Goal: Transaction & Acquisition: Subscribe to service/newsletter

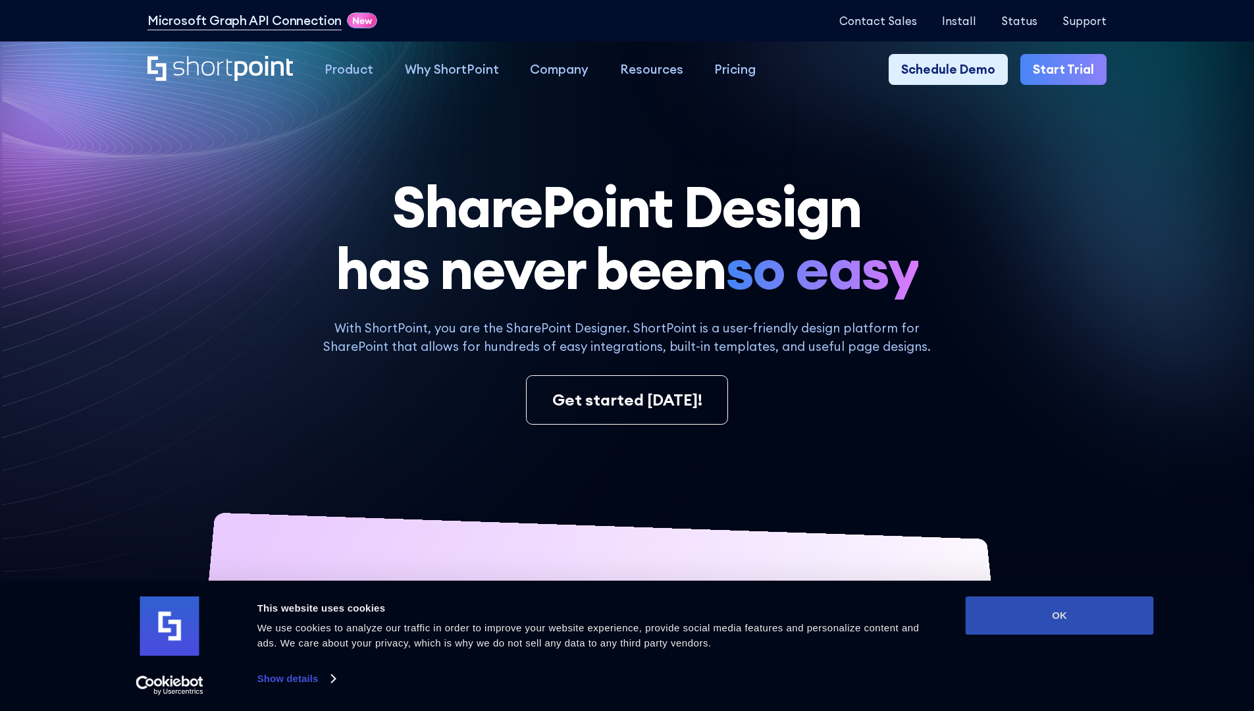
click at [1059, 616] on button "OK" at bounding box center [1060, 616] width 188 height 38
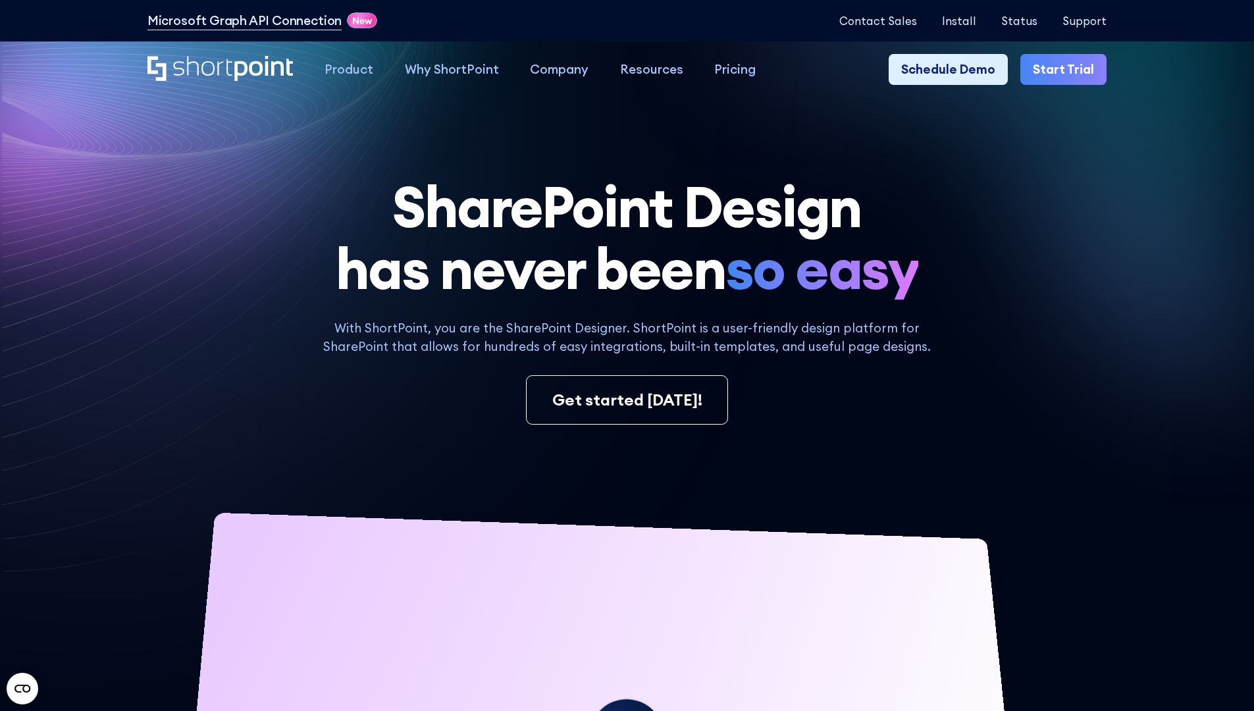
click at [1068, 70] on link "Start Trial" at bounding box center [1064, 70] width 86 height 32
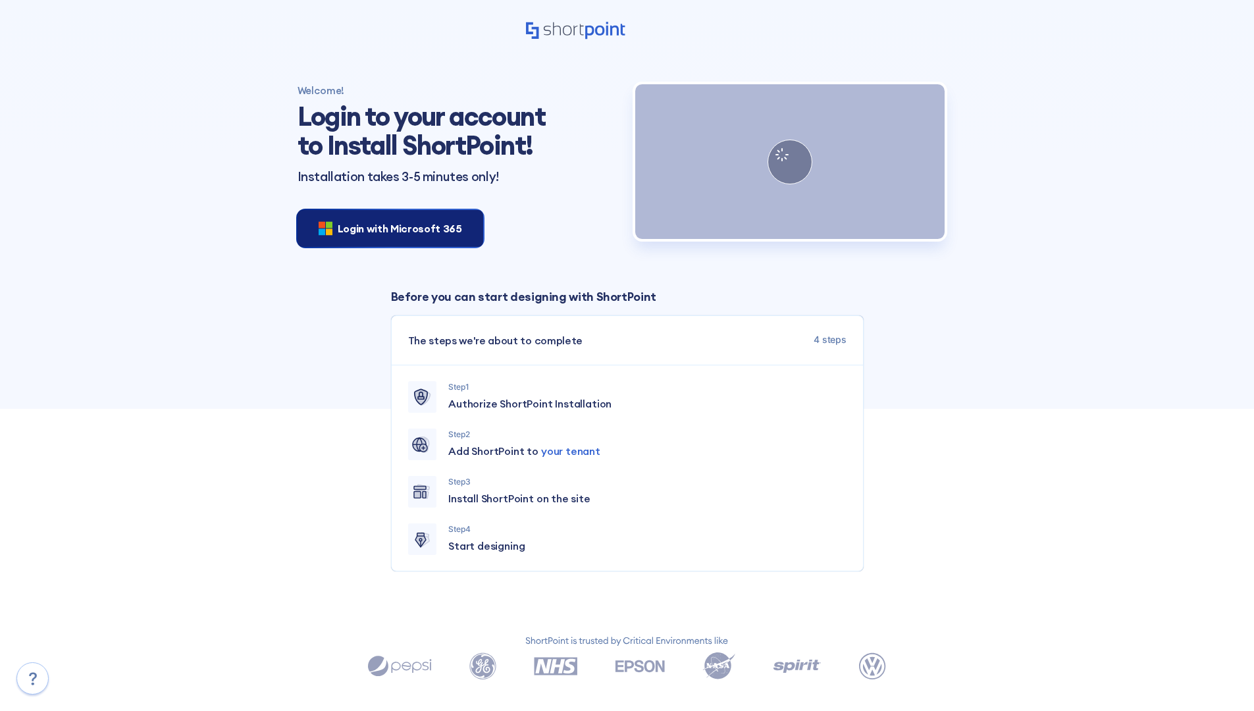
click at [386, 228] on span "Login with Microsoft 365" at bounding box center [400, 229] width 124 height 16
